Goal: Information Seeking & Learning: Learn about a topic

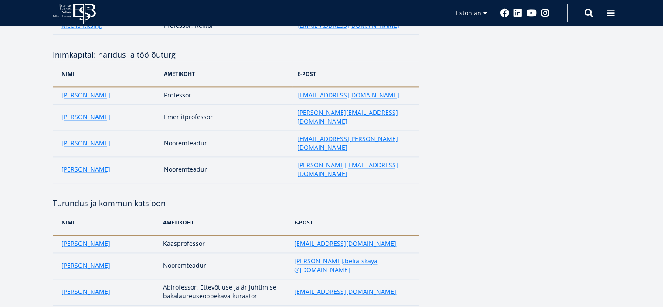
scroll to position [1134, 0]
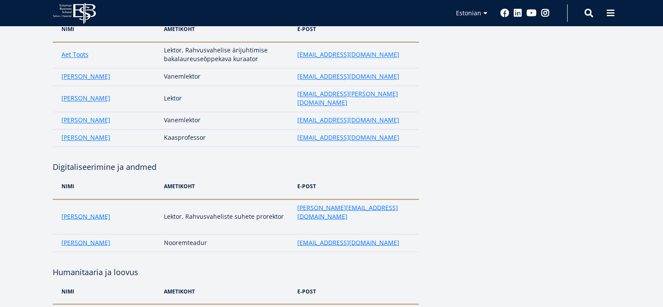
scroll to position [1483, 0]
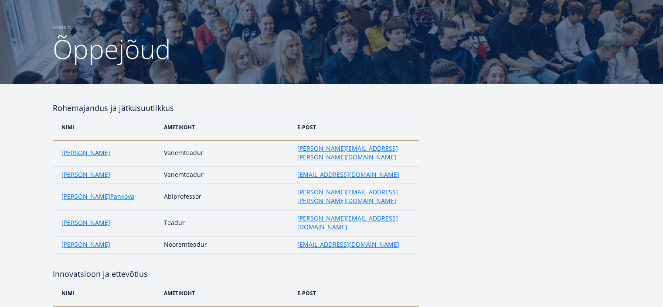
scroll to position [0, 0]
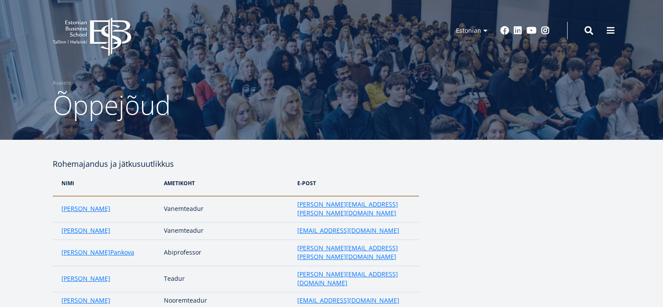
click at [115, 29] on icon "EBS Logo Created with Sketch." at bounding box center [92, 36] width 79 height 39
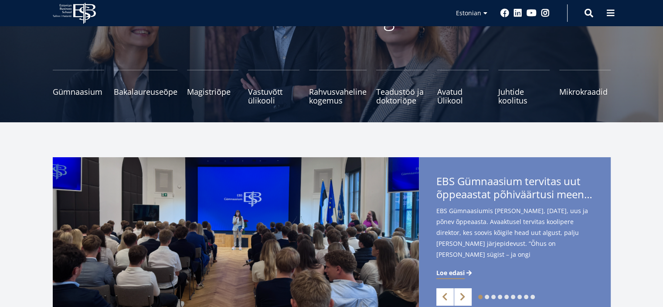
scroll to position [174, 0]
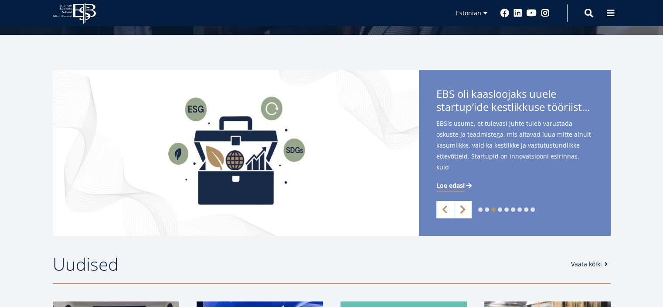
click at [462, 214] on link "Next" at bounding box center [463, 209] width 17 height 17
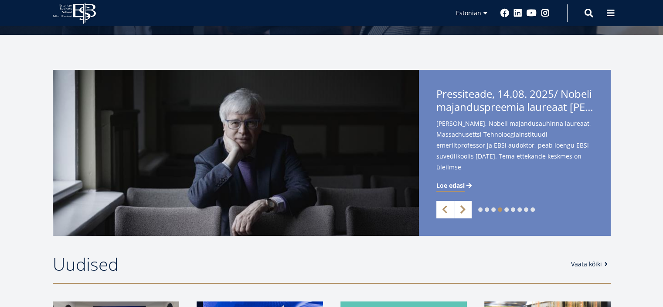
click at [462, 214] on link "Next" at bounding box center [463, 209] width 17 height 17
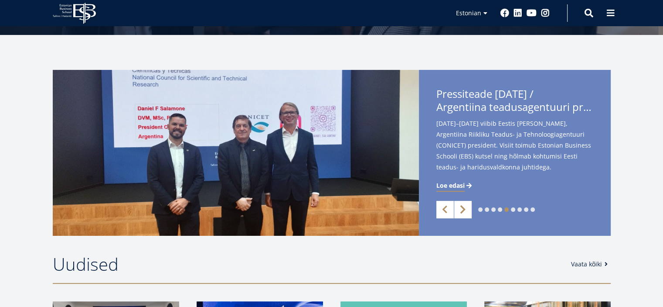
click at [462, 214] on link "Next" at bounding box center [463, 209] width 17 height 17
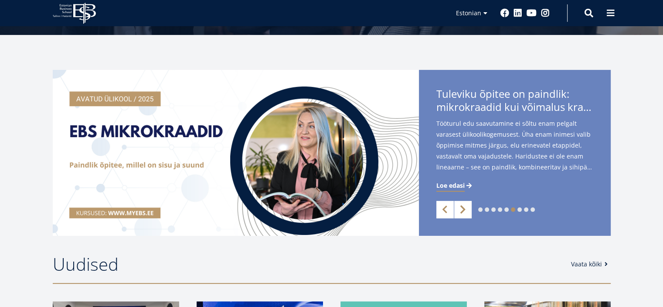
click at [462, 214] on link "Next" at bounding box center [463, 209] width 17 height 17
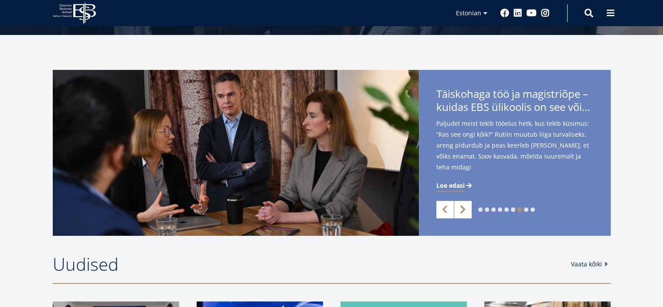
click at [462, 214] on link "Next" at bounding box center [463, 209] width 17 height 17
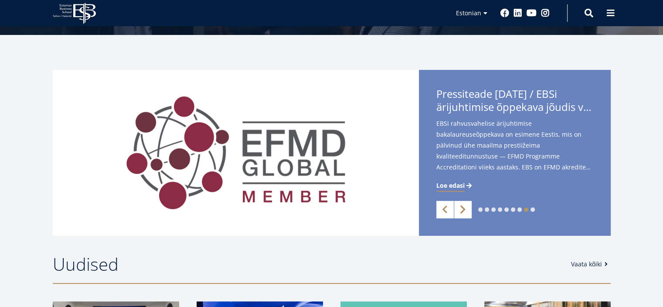
click at [462, 214] on link "Next" at bounding box center [463, 209] width 17 height 17
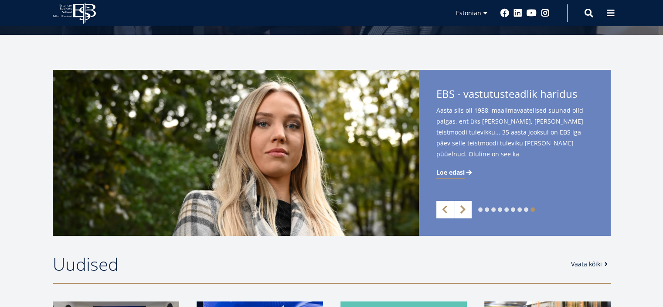
click at [462, 214] on link "Next" at bounding box center [463, 209] width 17 height 17
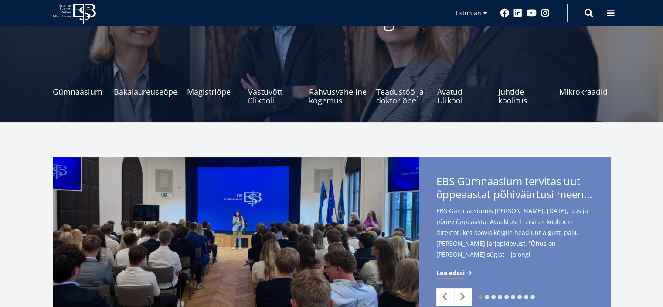
scroll to position [87, 0]
click at [148, 94] on small "Tutvu ja registreeru" at bounding box center [146, 100] width 64 height 13
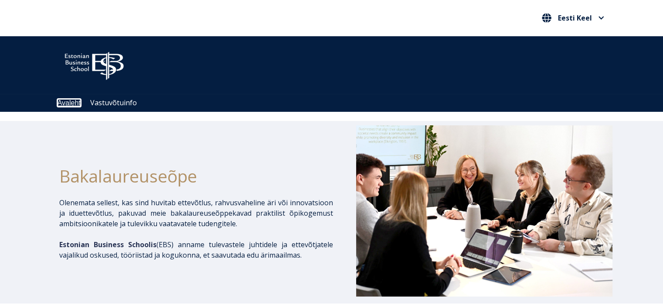
click at [72, 103] on link "Avaleht" at bounding box center [69, 102] width 23 height 7
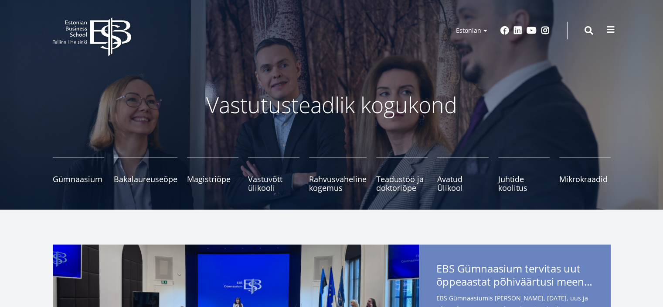
click at [614, 31] on span at bounding box center [611, 29] width 9 height 9
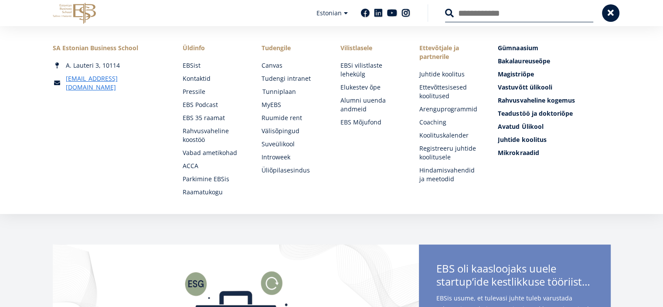
click at [279, 93] on link "Tunniplaan" at bounding box center [294, 91] width 62 height 9
